Goal: Find contact information: Obtain details needed to contact an individual or organization

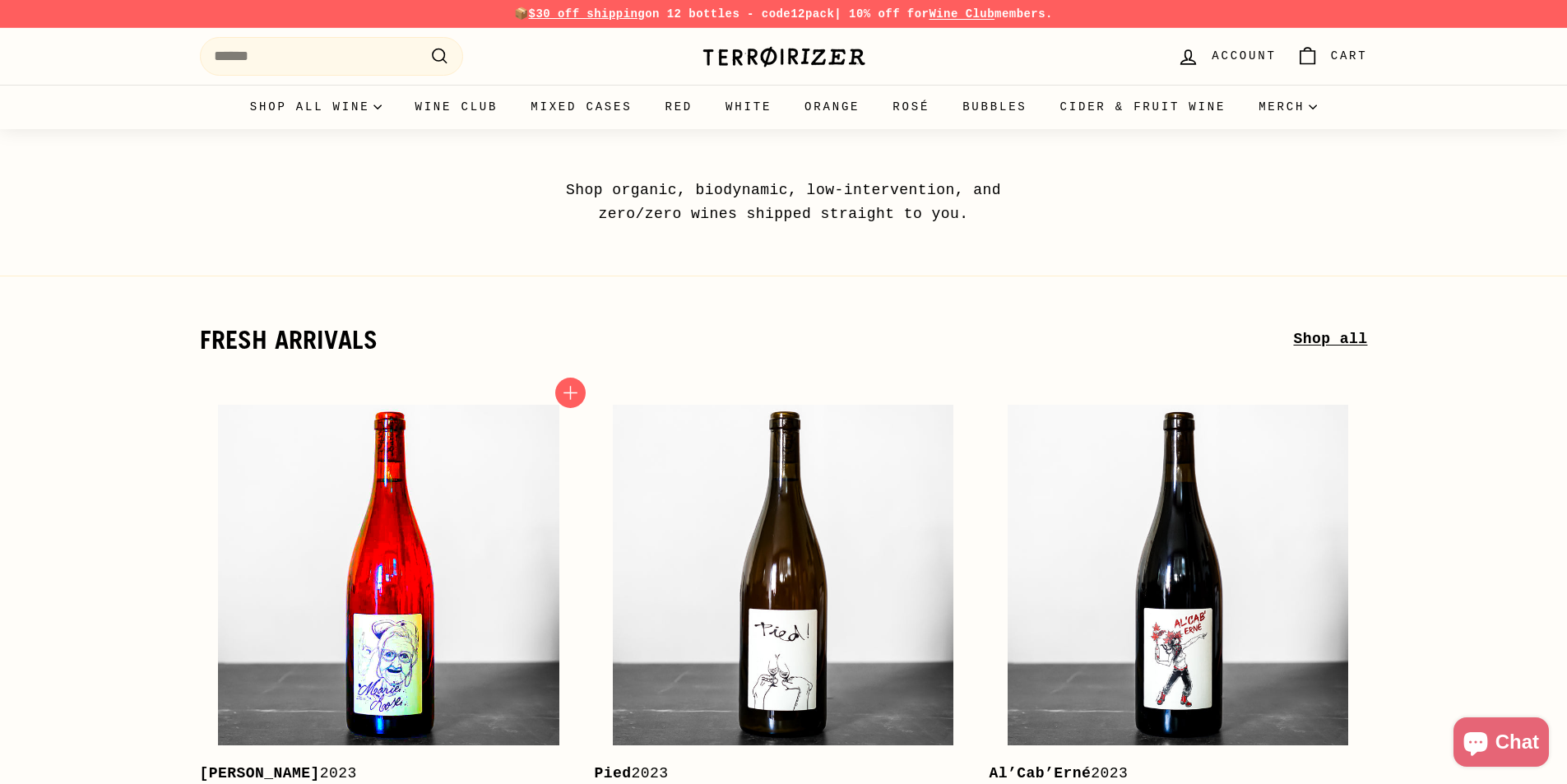
click at [394, 482] on img at bounding box center [388, 575] width 341 height 341
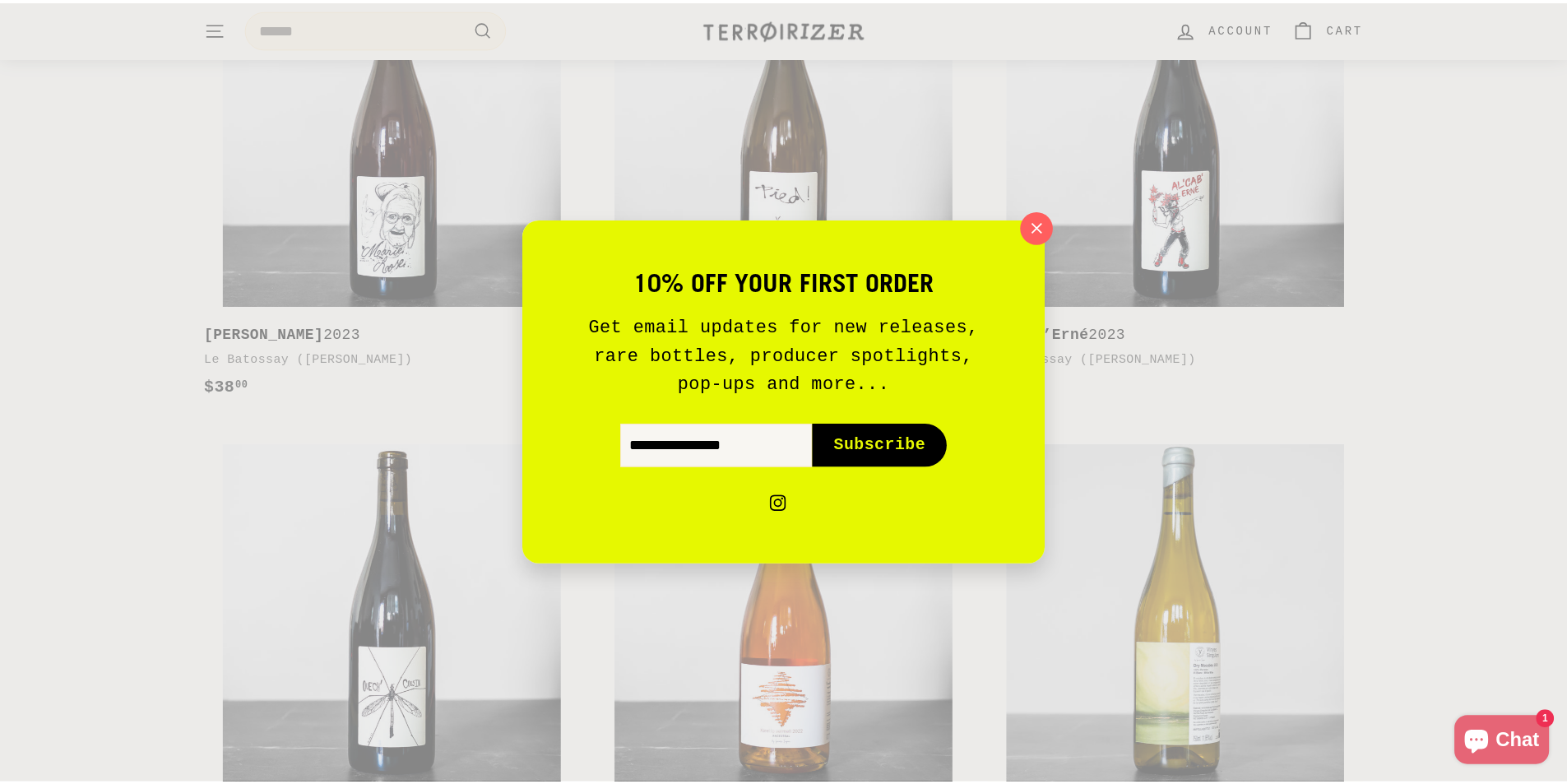
scroll to position [576, 0]
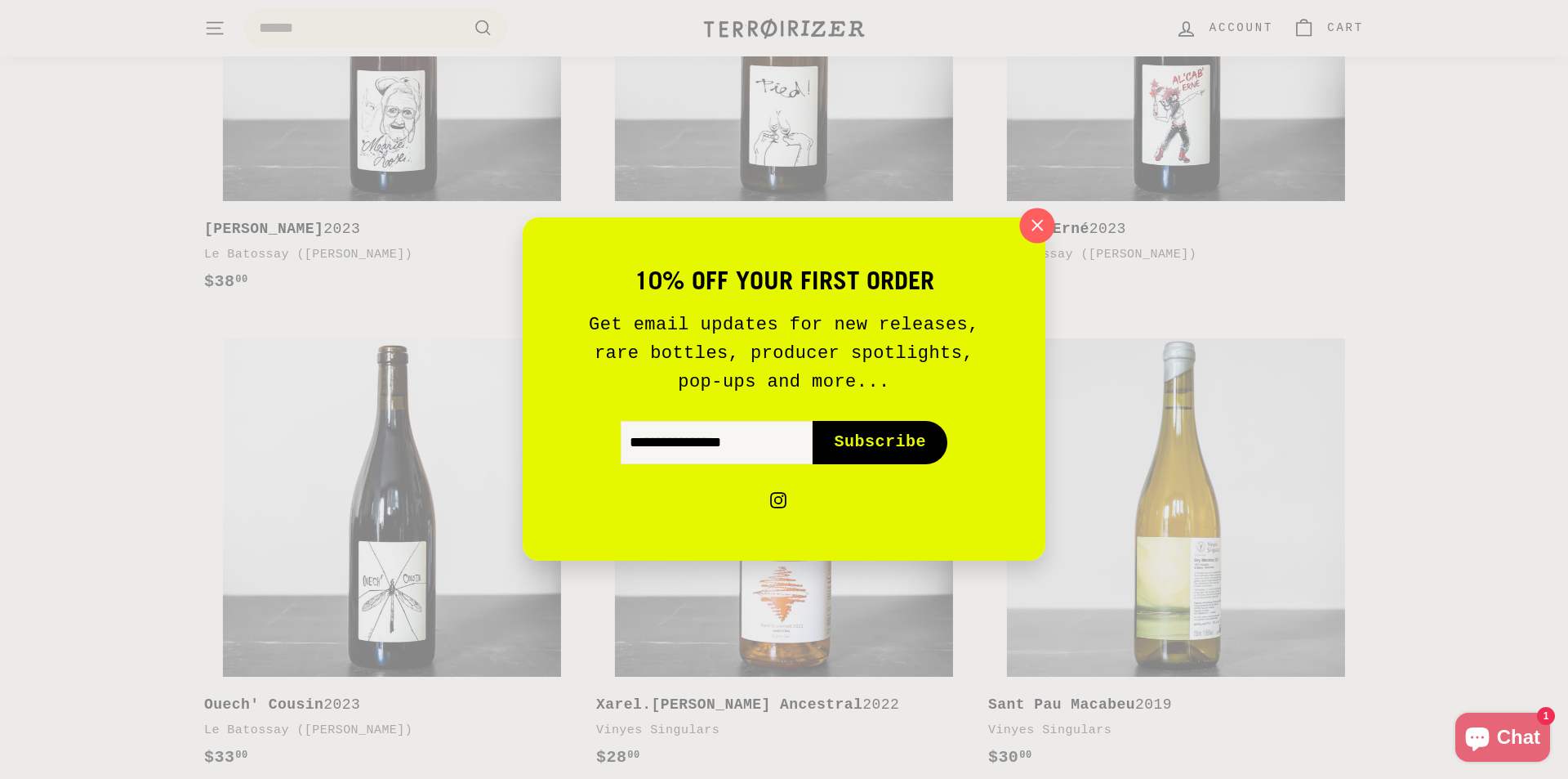
click at [1036, 219] on icon "button" at bounding box center [1038, 226] width 25 height 25
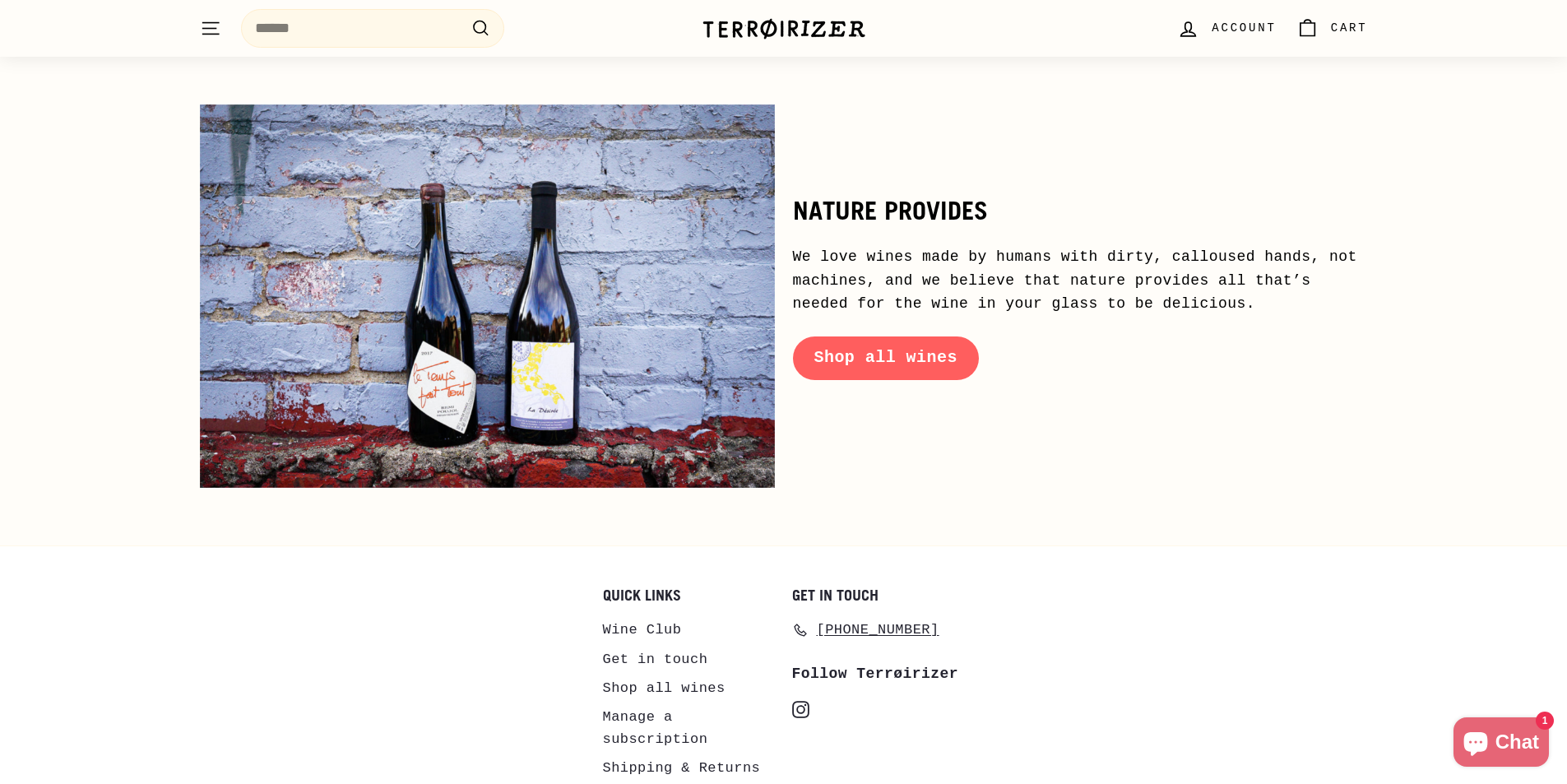
scroll to position [7972, 0]
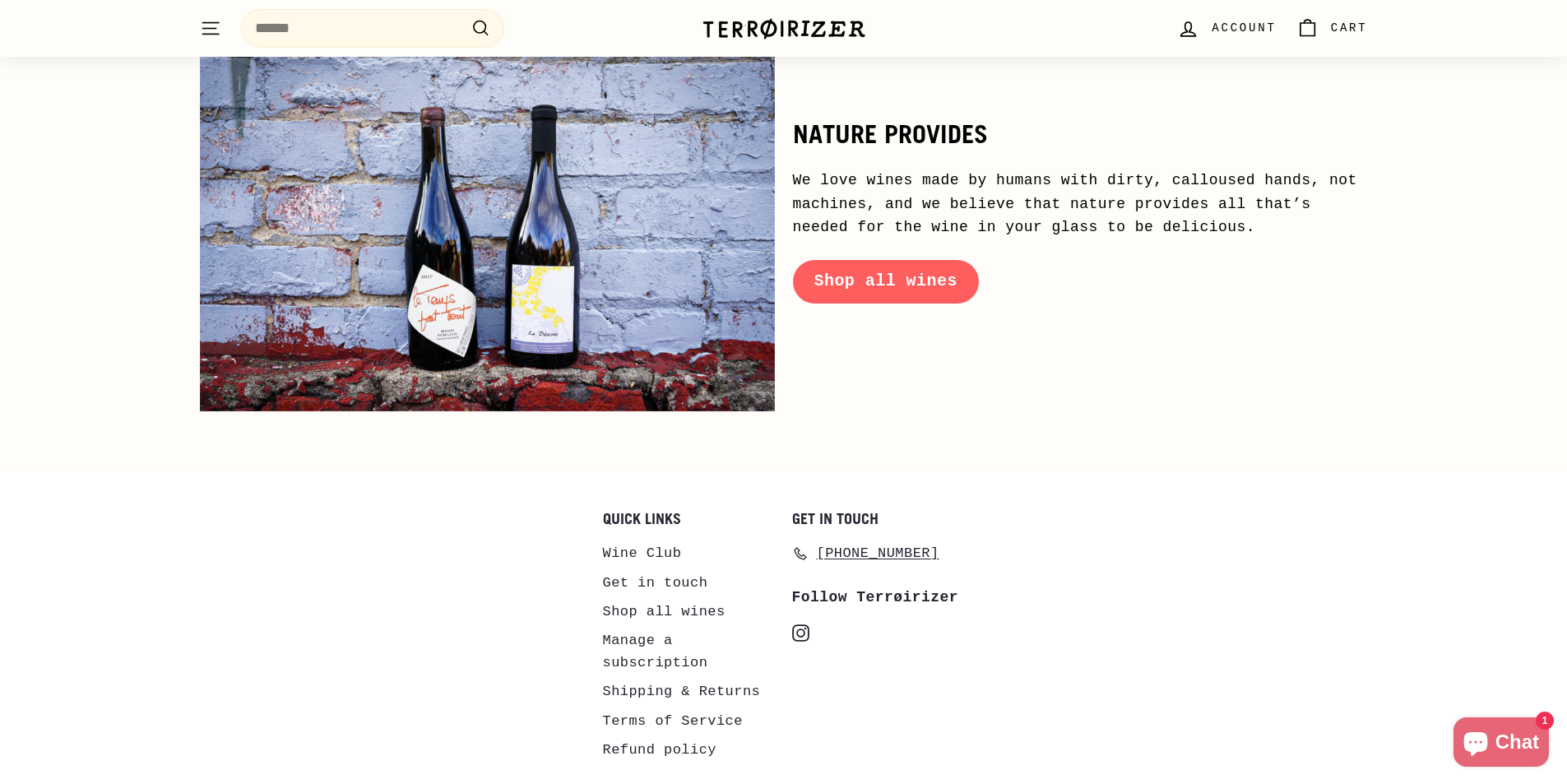
click at [673, 568] on link "Get in touch" at bounding box center [655, 582] width 105 height 29
click at [673, 707] on link "Terms of Service" at bounding box center [673, 721] width 140 height 29
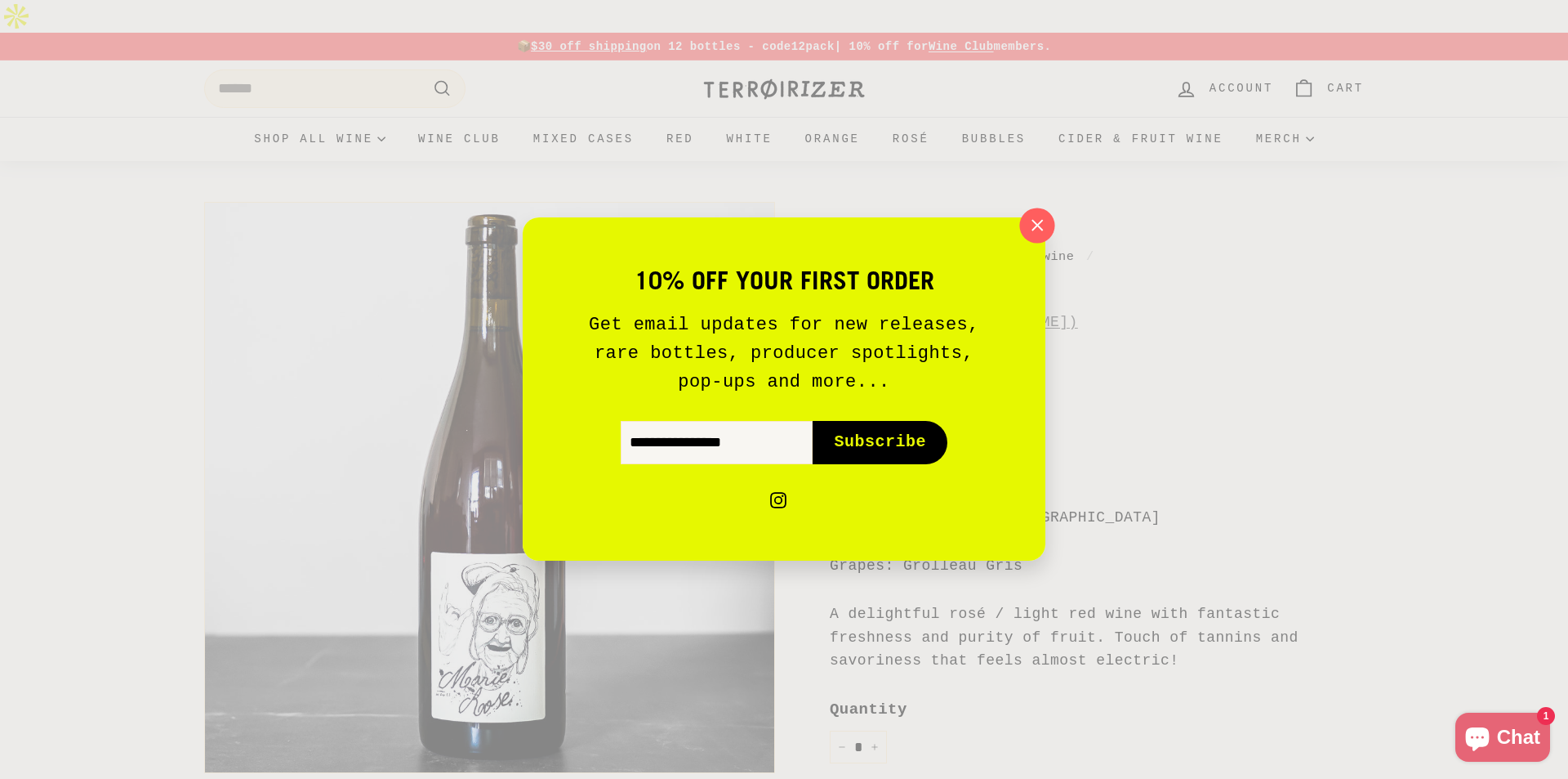
click at [1042, 214] on icon "button" at bounding box center [1038, 226] width 25 height 25
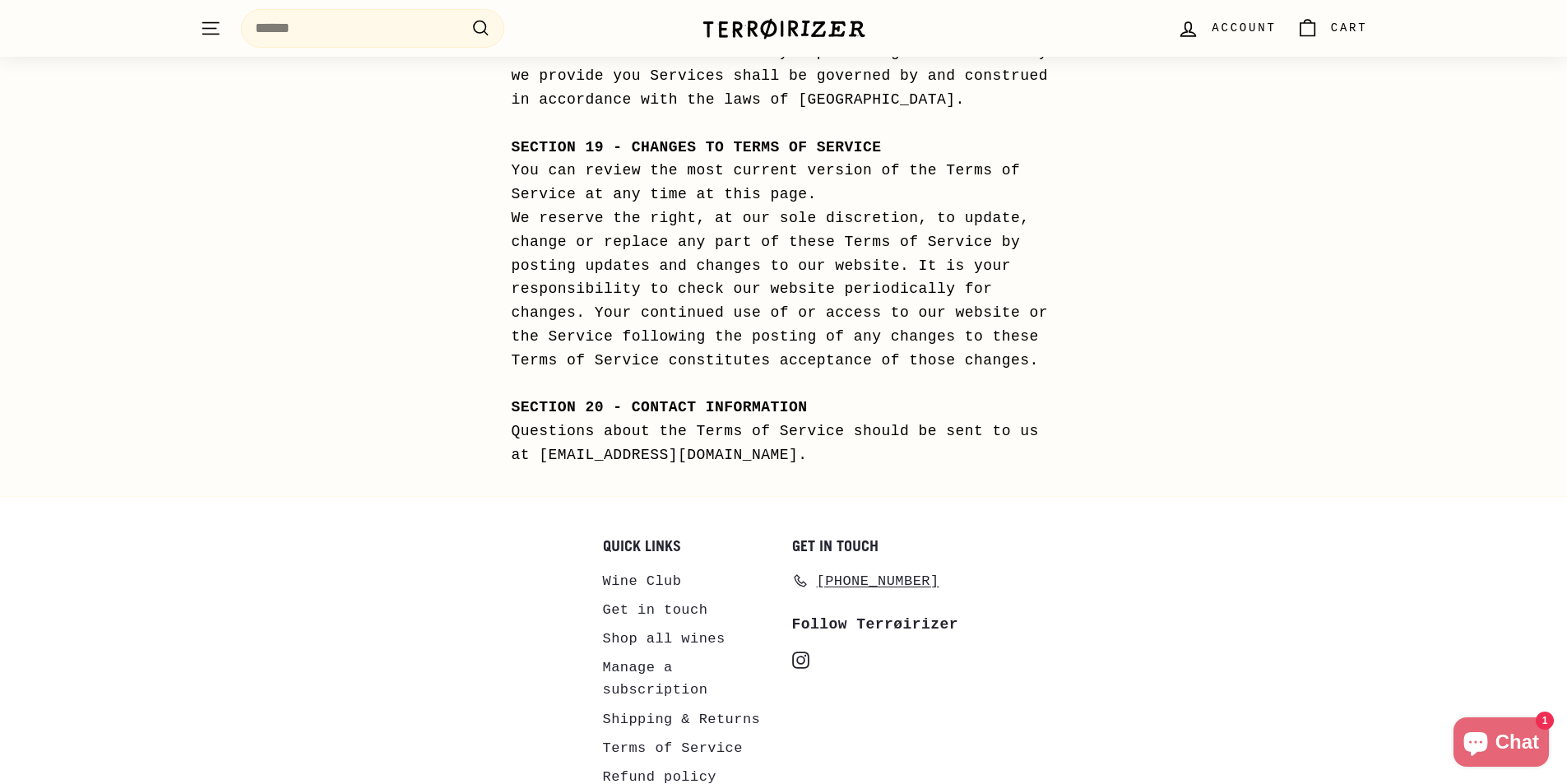
scroll to position [9025, 0]
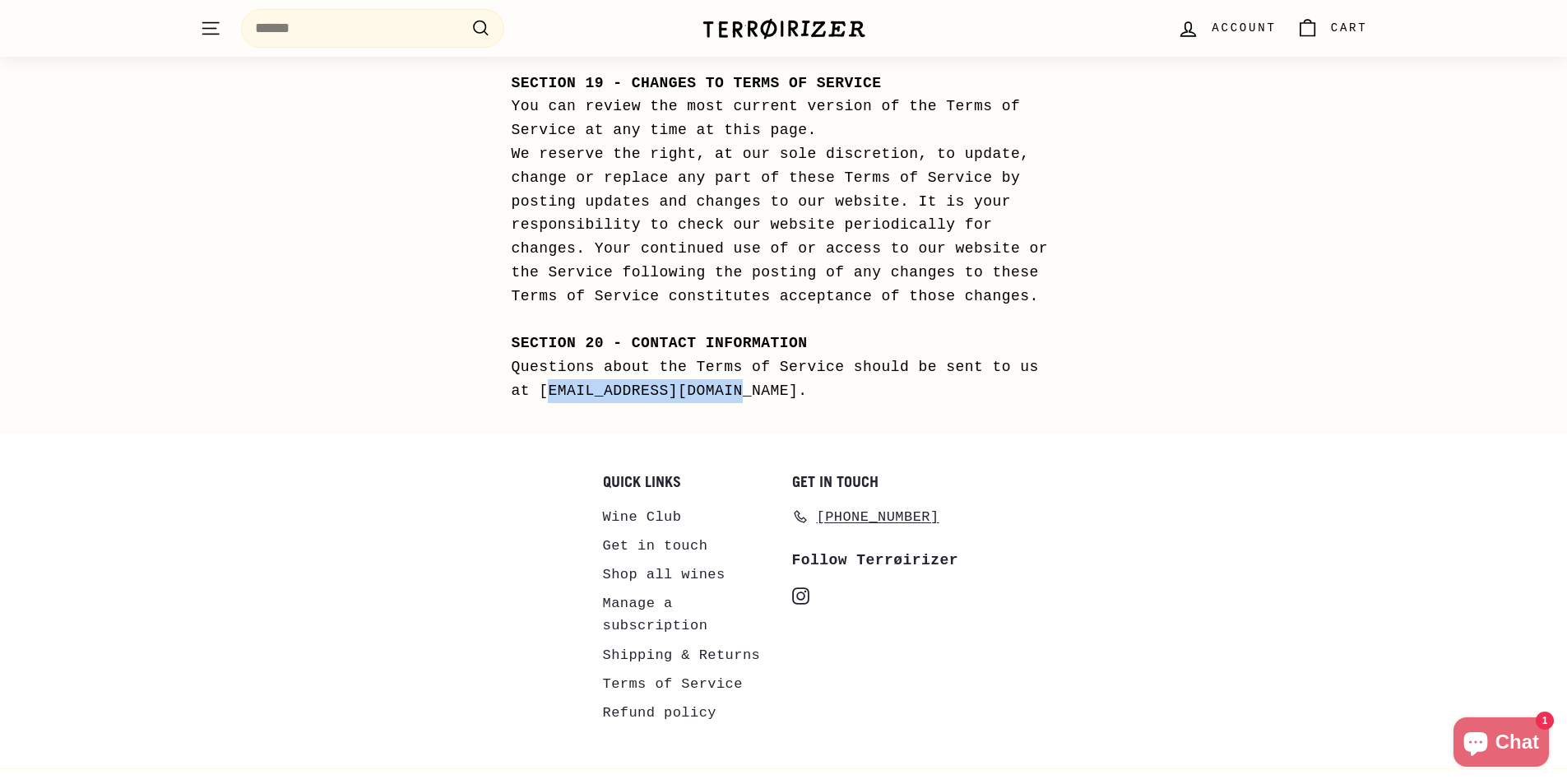
copy div "terroirizer@gmail.com"
drag, startPoint x: 738, startPoint y: 357, endPoint x: 559, endPoint y: 362, distance: 179.1
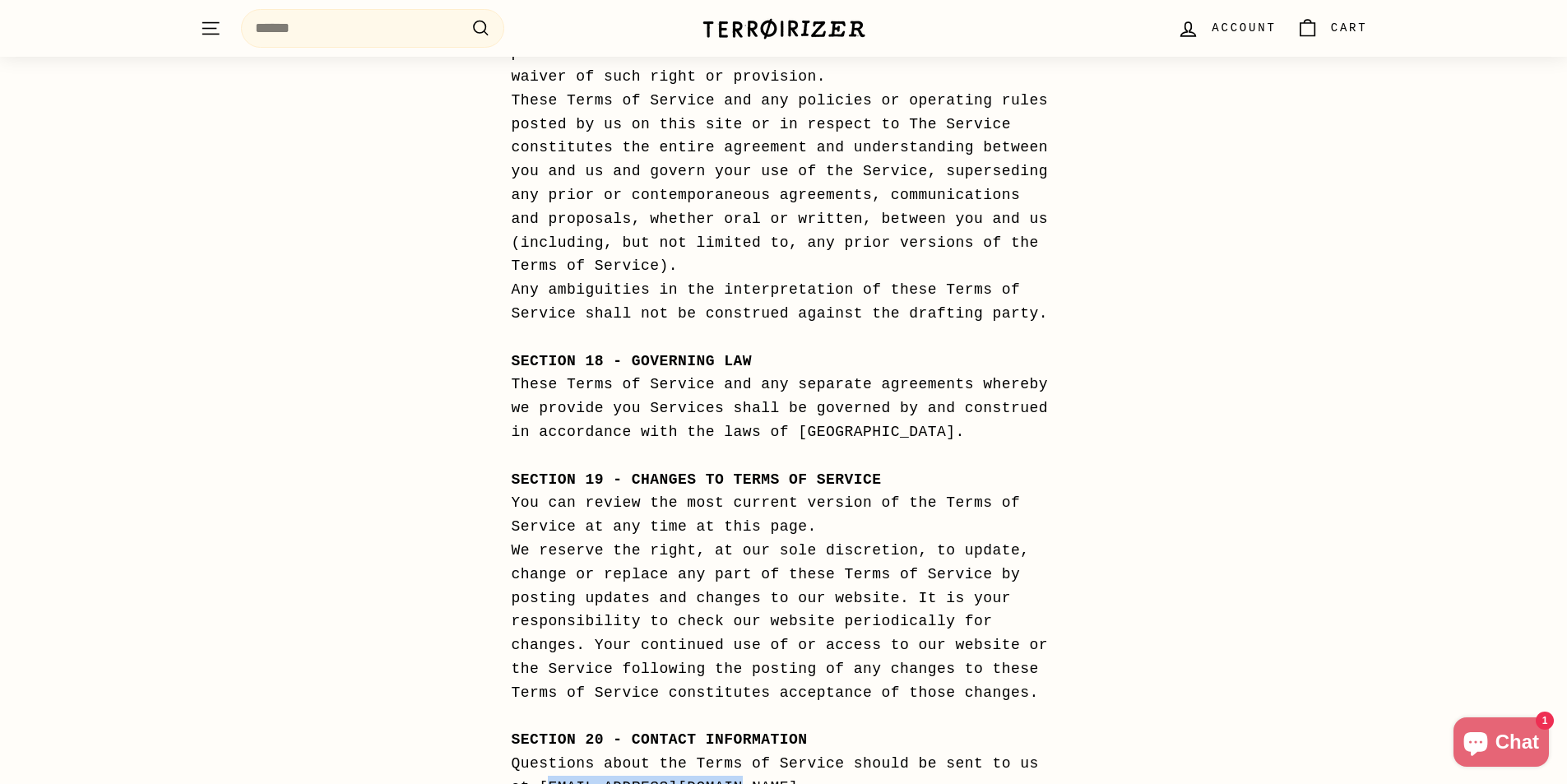
scroll to position [8614, 0]
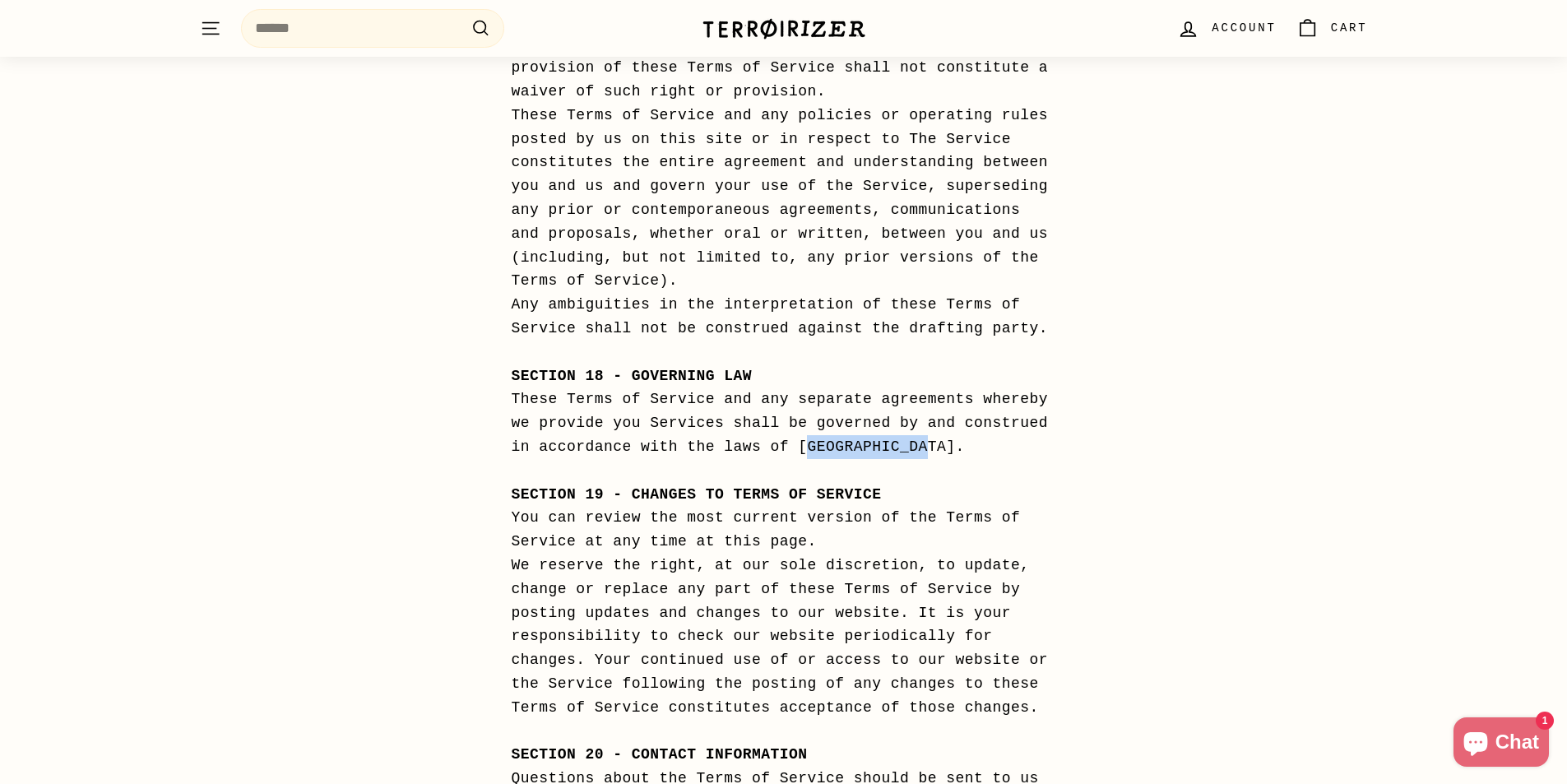
drag, startPoint x: 909, startPoint y: 412, endPoint x: 803, endPoint y: 412, distance: 106.0
copy div "United States"
